Goal: Information Seeking & Learning: Learn about a topic

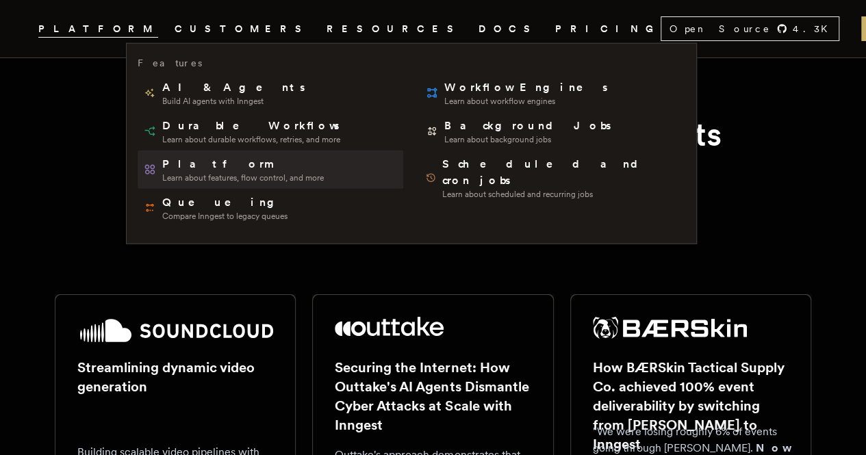
click at [245, 166] on span "Platform" at bounding box center [243, 164] width 162 height 16
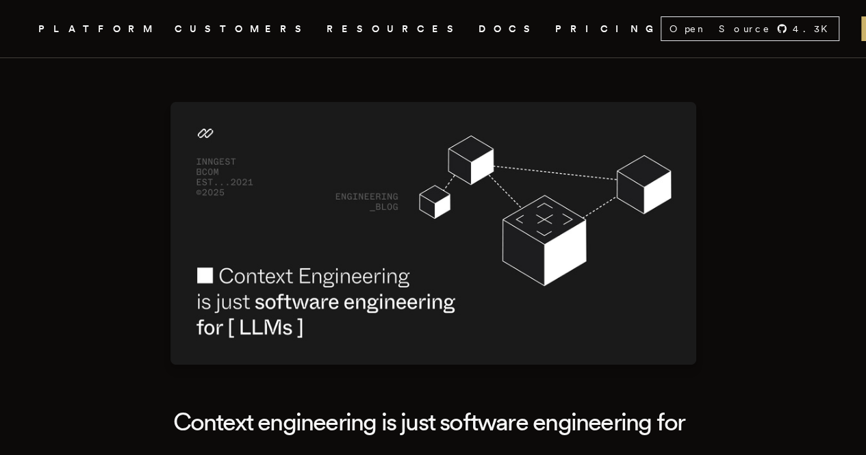
click at [555, 26] on link "PRICING" at bounding box center [607, 29] width 105 height 17
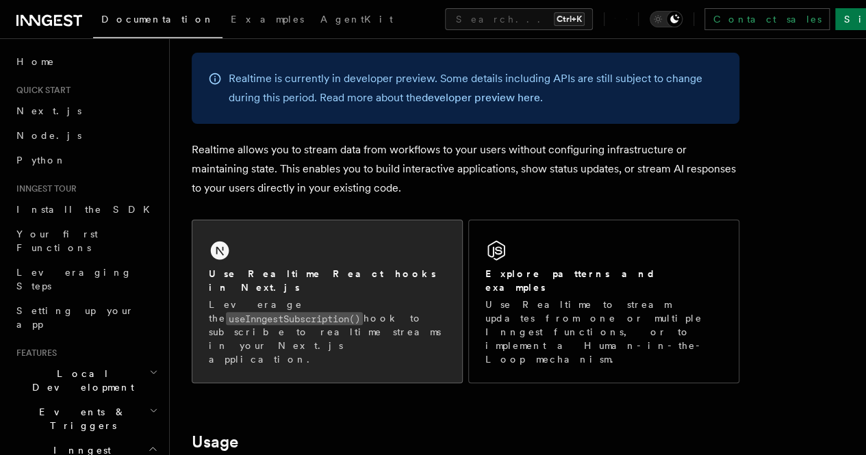
scroll to position [114, 0]
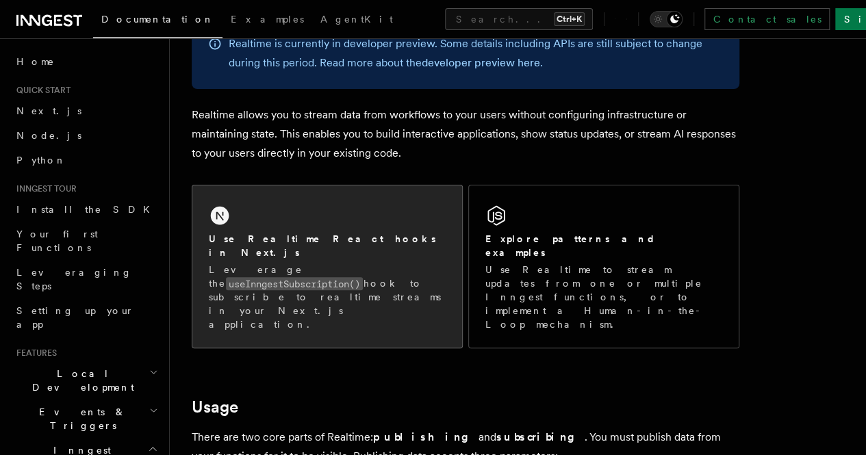
click at [353, 284] on p "Leverage the useInngestSubscription() hook to subscribe to realtime streams in …" at bounding box center [327, 297] width 237 height 68
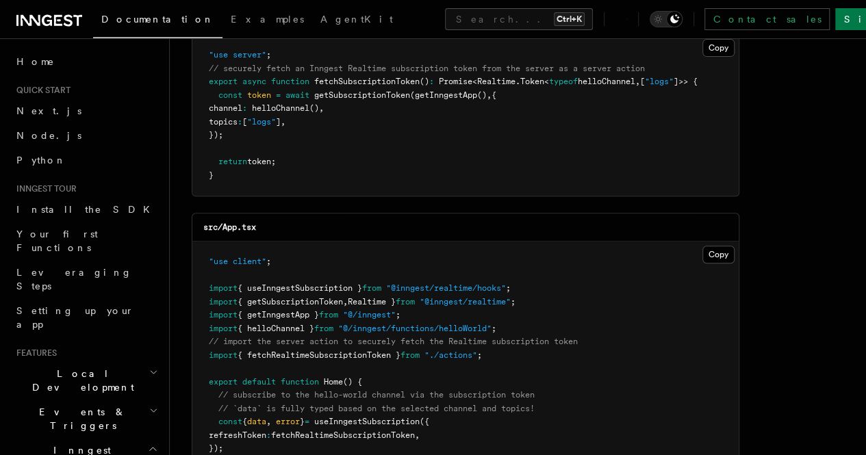
scroll to position [228, 0]
